Goal: Task Accomplishment & Management: Use online tool/utility

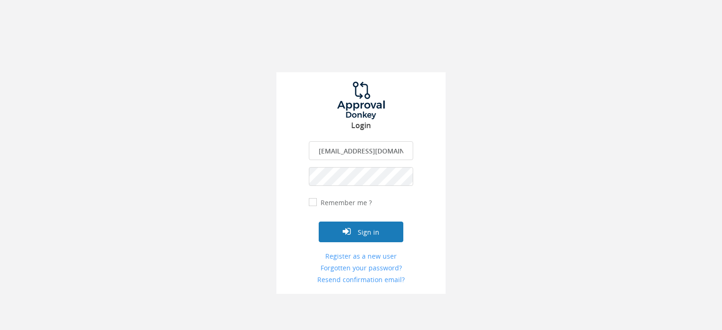
click at [385, 231] on button "Sign in" at bounding box center [361, 232] width 85 height 21
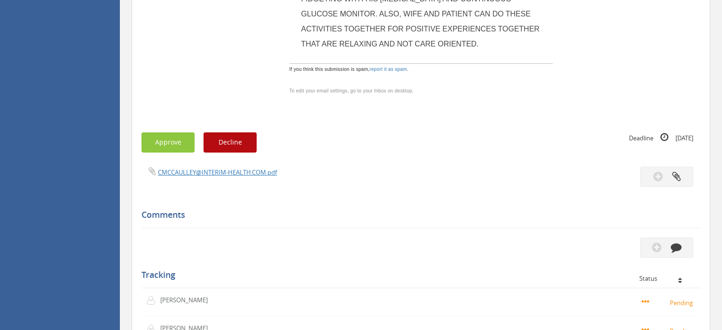
scroll to position [695, 0]
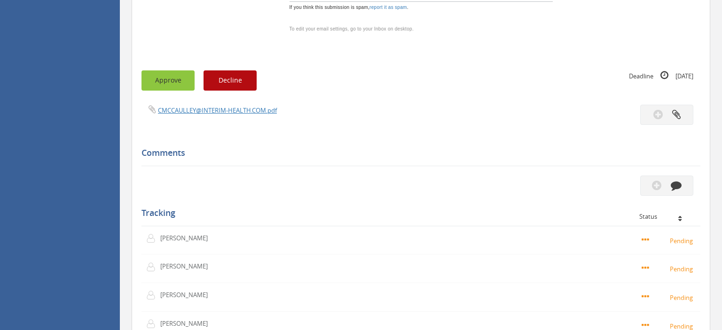
click at [163, 71] on button "Approve" at bounding box center [167, 81] width 53 height 20
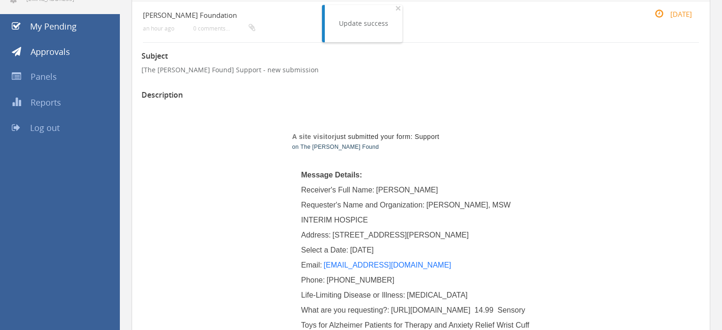
scroll to position [49, 0]
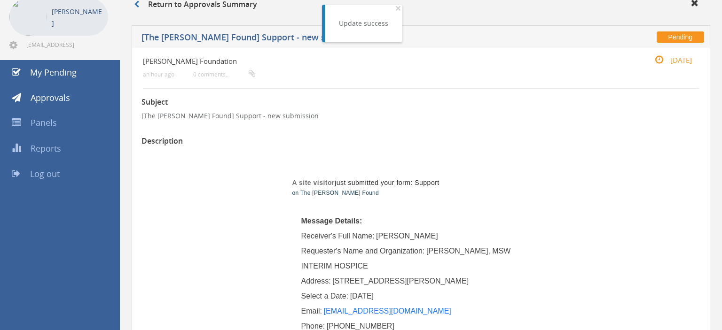
click at [46, 174] on span "Log out" at bounding box center [45, 173] width 30 height 11
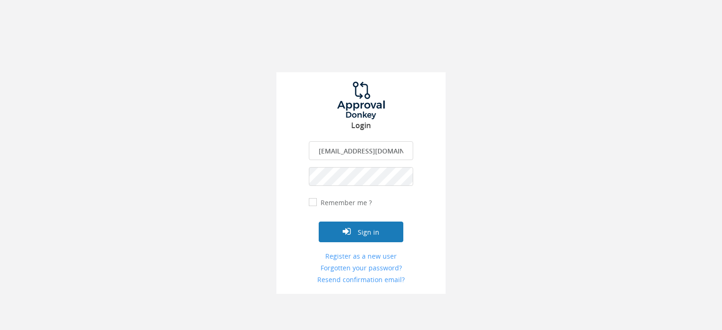
click at [364, 235] on button "Sign in" at bounding box center [361, 232] width 85 height 21
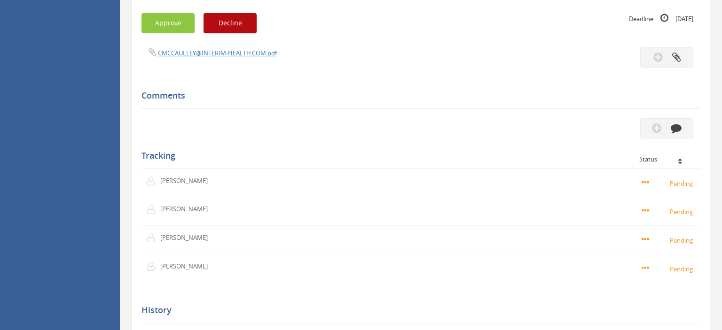
scroll to position [695, 0]
